Goal: Transaction & Acquisition: Purchase product/service

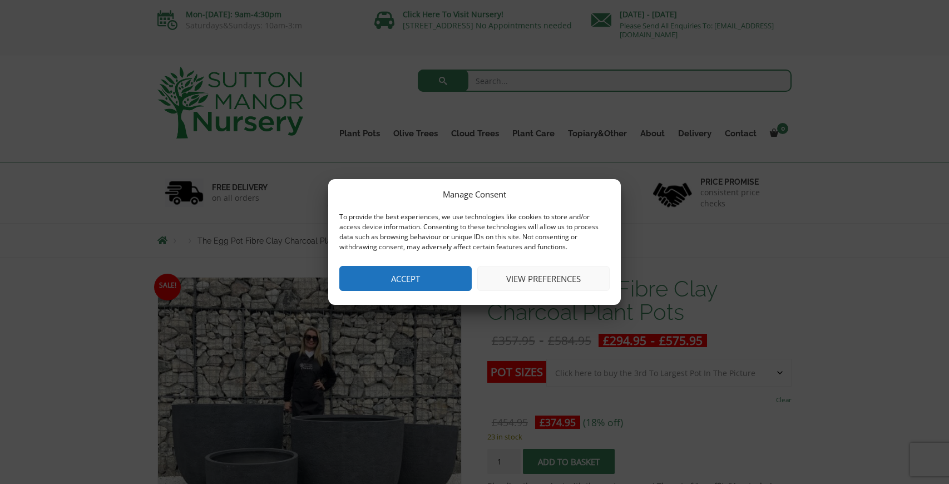
click at [399, 277] on button "Accept" at bounding box center [405, 278] width 132 height 25
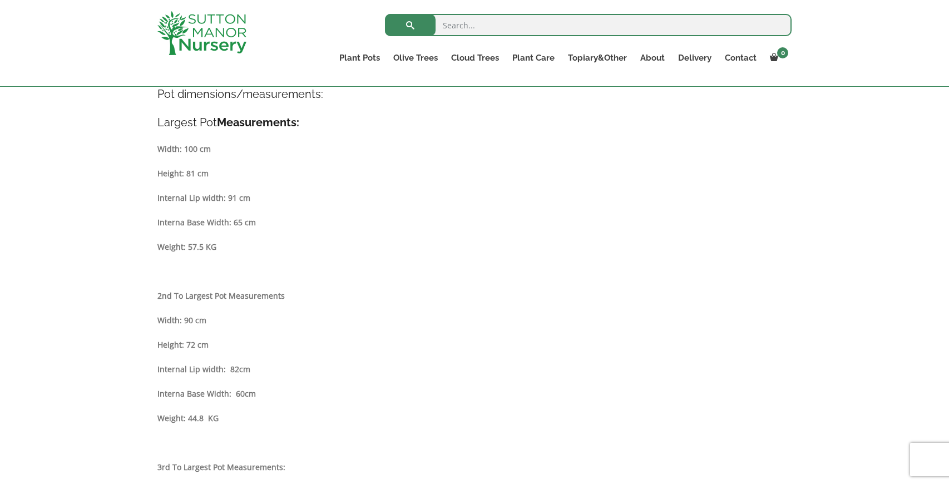
scroll to position [41, 0]
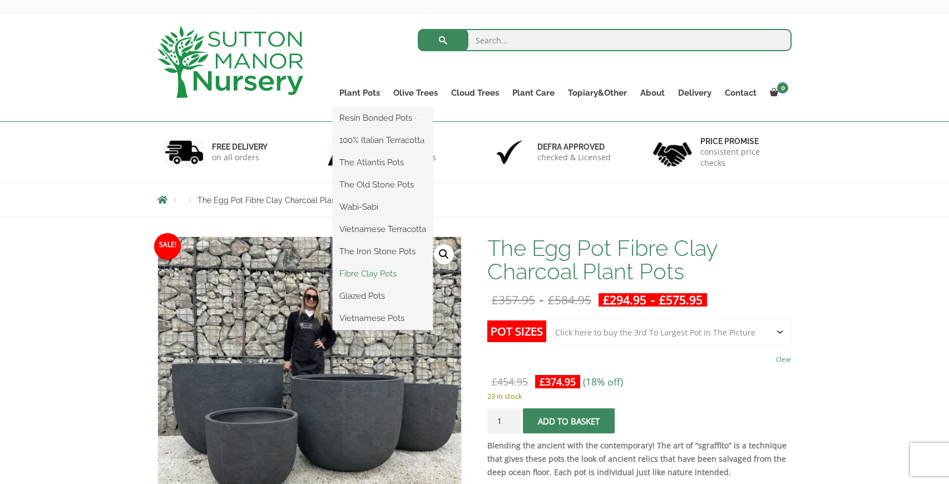
click at [370, 273] on link "Fibre Clay Pots" at bounding box center [383, 273] width 100 height 17
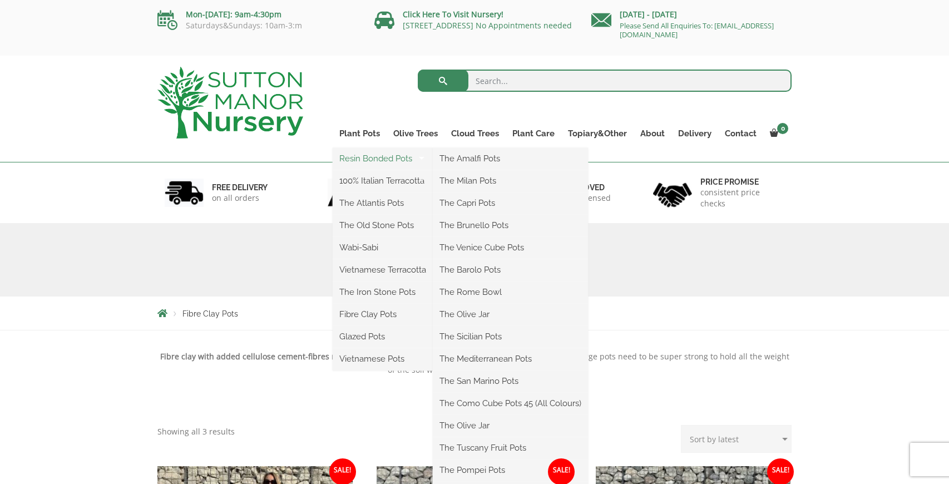
click at [377, 160] on link "Resin Bonded Pots" at bounding box center [383, 158] width 100 height 17
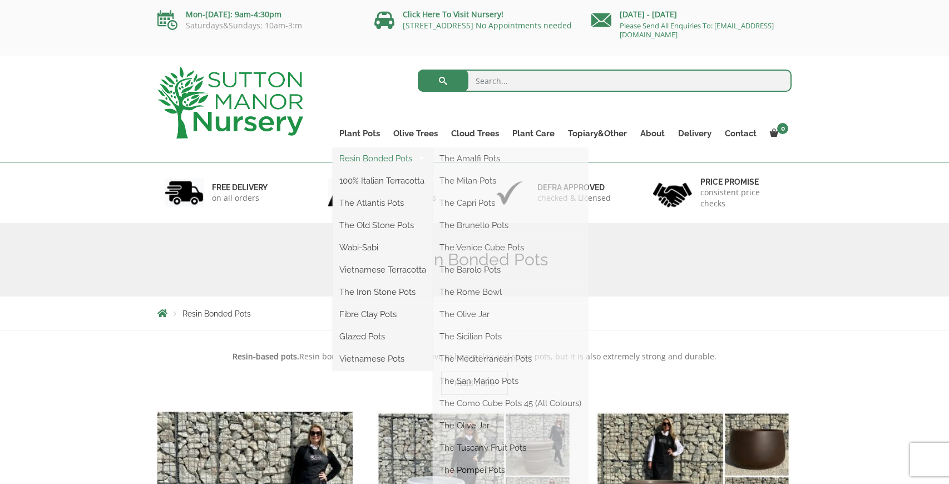
click at [380, 158] on link "Resin Bonded Pots" at bounding box center [383, 158] width 100 height 17
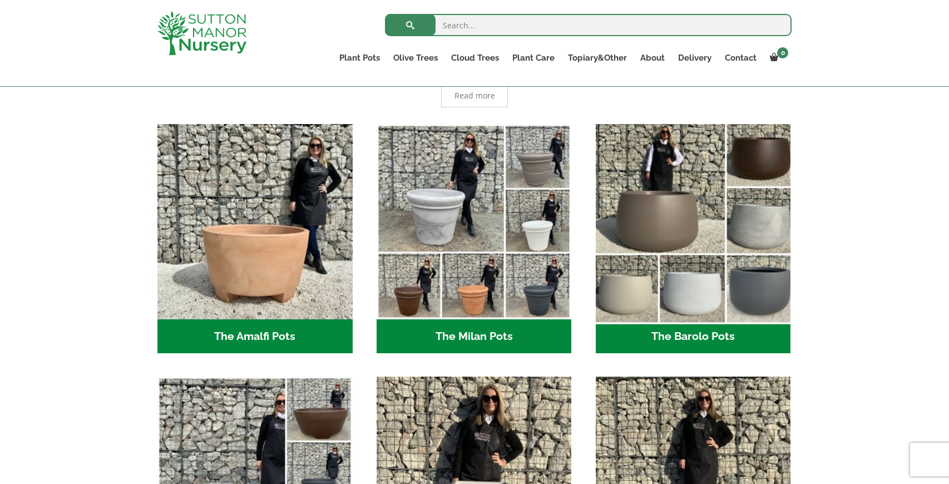
scroll to position [278, 0]
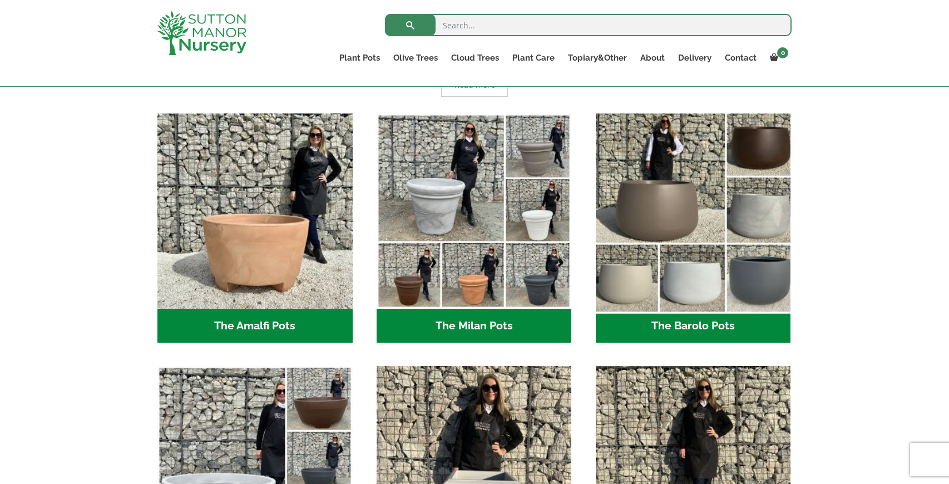
click at [751, 221] on img "Visit product category The Barolo Pots" at bounding box center [693, 210] width 205 height 205
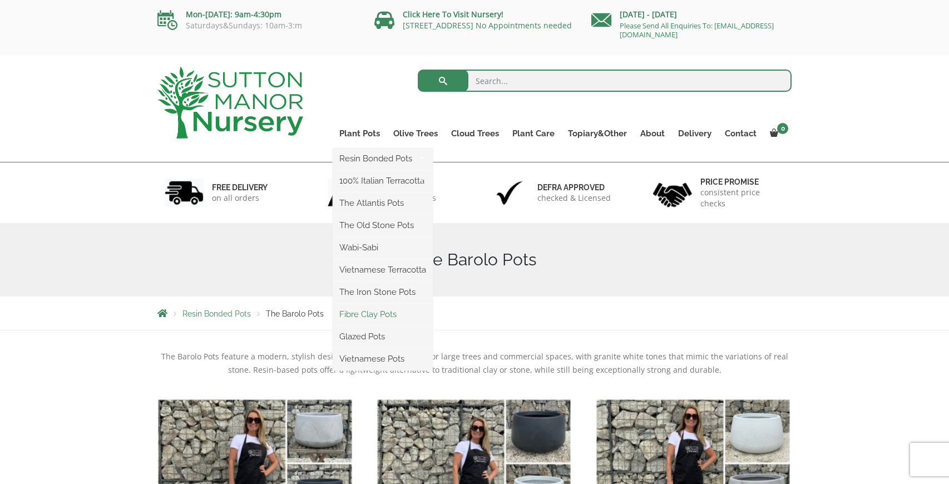
click at [363, 314] on link "Fibre Clay Pots" at bounding box center [383, 314] width 100 height 17
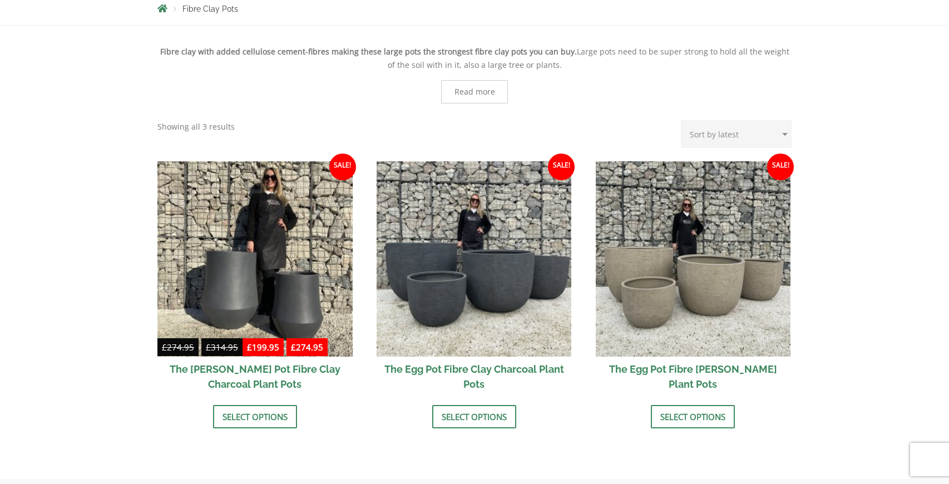
scroll to position [351, 0]
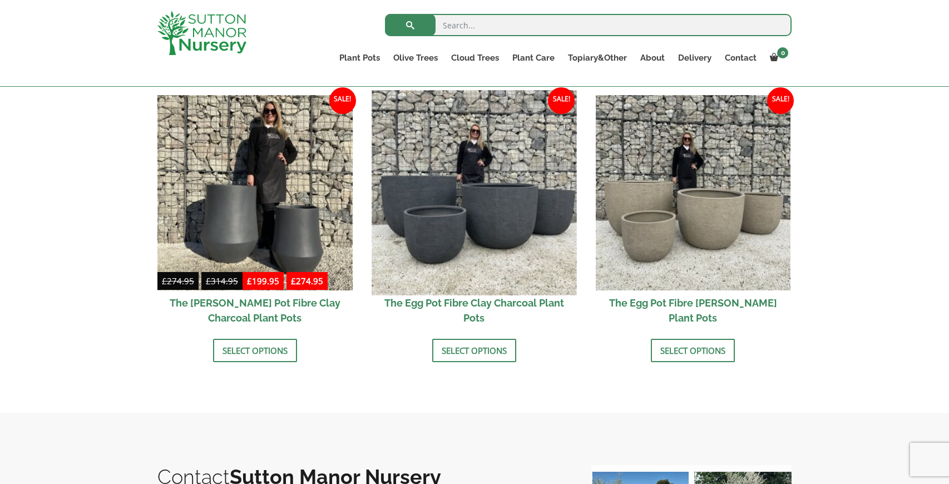
click at [408, 244] on img at bounding box center [474, 192] width 205 height 205
